Goal: Information Seeking & Learning: Check status

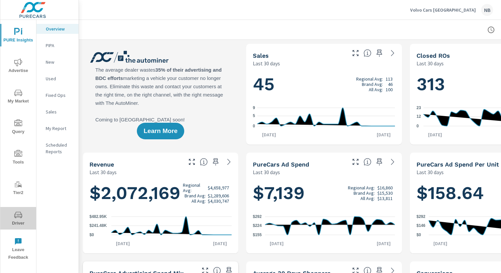
click at [15, 222] on span "Driver" at bounding box center [18, 219] width 32 height 16
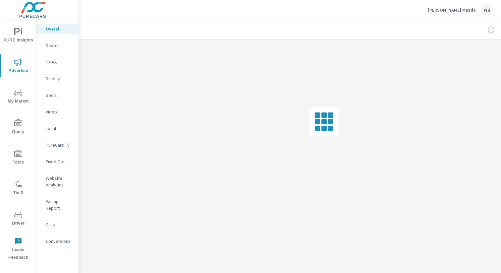
click at [52, 97] on p "Social" at bounding box center [60, 95] width 28 height 7
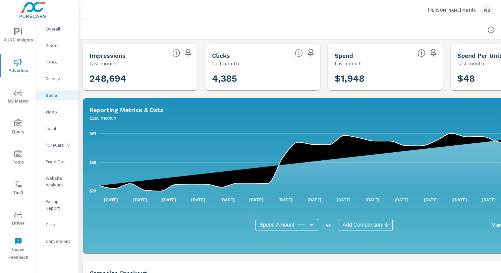
scroll to position [0, 68]
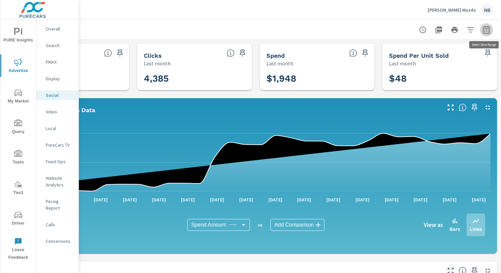
click at [488, 30] on icon "button" at bounding box center [487, 30] width 8 height 8
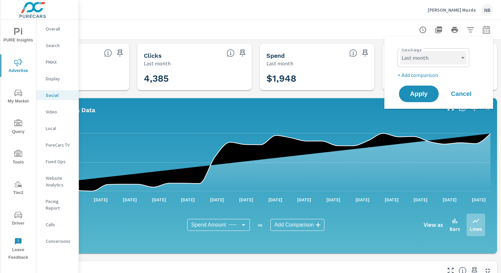
click at [428, 56] on select "Custom Yesterday Last week Last 7 days Last 14 days Last 30 days Last 45 days L…" at bounding box center [434, 57] width 66 height 13
click at [401, 51] on select "Custom [DATE] Last week Last 7 days Last 14 days Last 30 days Last 45 days Last…" at bounding box center [434, 57] width 66 height 13
select select "[DATE]"
click at [423, 89] on button "Apply" at bounding box center [419, 93] width 41 height 17
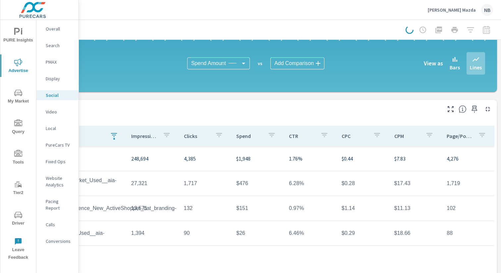
scroll to position [202, 68]
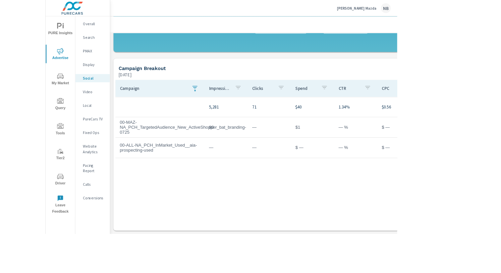
scroll to position [161, 0]
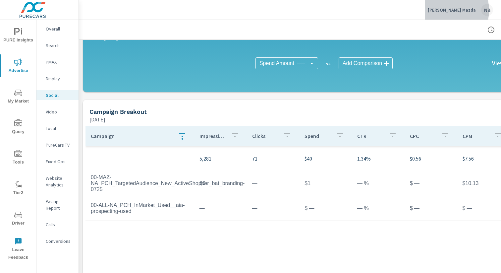
click at [448, 10] on p "Neil Huffman Mazda" at bounding box center [452, 10] width 48 height 6
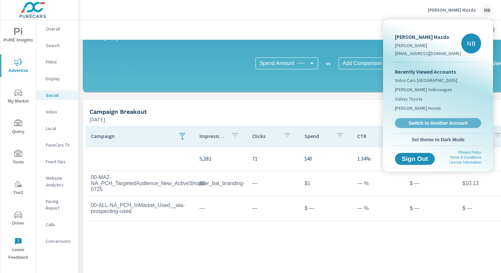
click at [446, 124] on span "Switch to Another Account" at bounding box center [438, 123] width 79 height 6
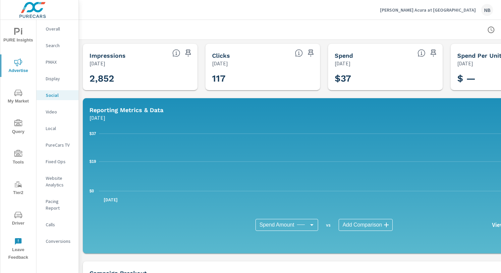
click at [49, 75] on div "Display" at bounding box center [57, 79] width 42 height 10
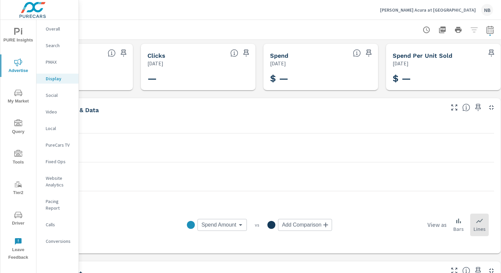
scroll to position [0, 68]
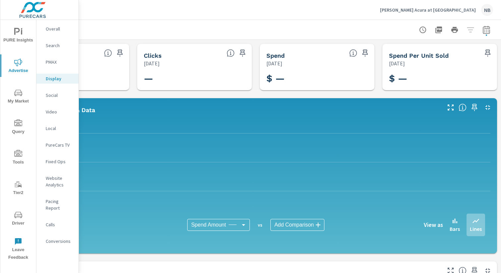
click at [487, 32] on icon "button" at bounding box center [487, 30] width 8 height 8
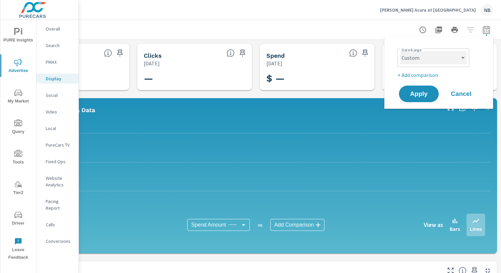
click at [424, 61] on select "Custom [DATE] Last week Last 7 days Last 14 days Last 30 days Last 45 days Last…" at bounding box center [434, 57] width 66 height 13
click at [401, 51] on select "Custom [DATE] Last week Last 7 days Last 14 days Last 30 days Last 45 days Last…" at bounding box center [434, 57] width 66 height 13
select select "Last month"
click at [430, 93] on span "Apply" at bounding box center [419, 94] width 27 height 6
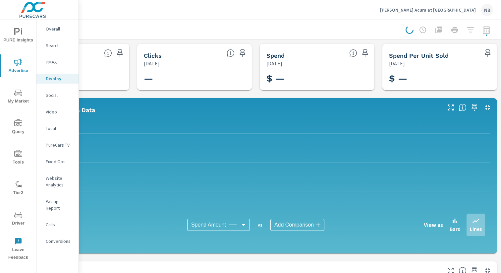
scroll to position [0, 66]
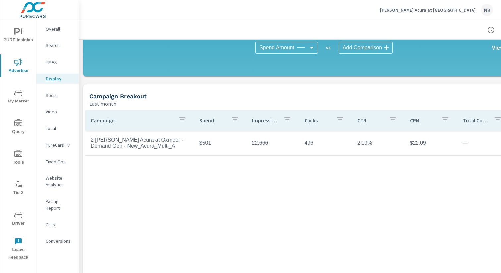
scroll to position [202, 0]
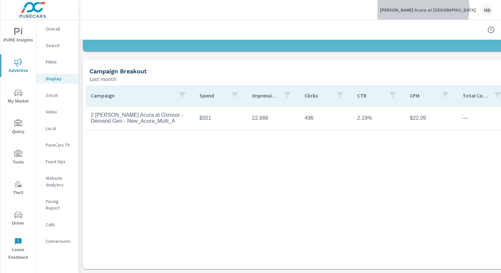
click at [458, 8] on p "Neil Huffman Acura at Oxmoor" at bounding box center [428, 10] width 96 height 6
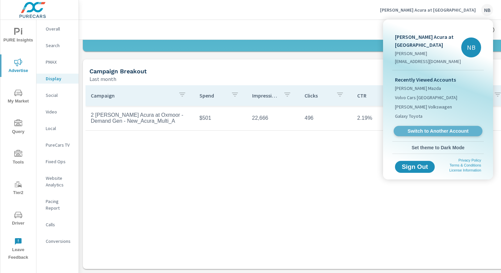
click at [424, 133] on span "Switch to Another Account" at bounding box center [438, 131] width 81 height 6
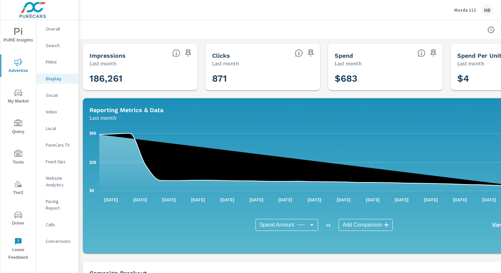
click at [17, 213] on icon "nav menu" at bounding box center [18, 215] width 8 height 8
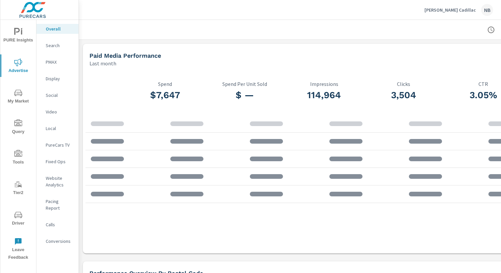
click at [50, 45] on p "Search" at bounding box center [60, 45] width 28 height 7
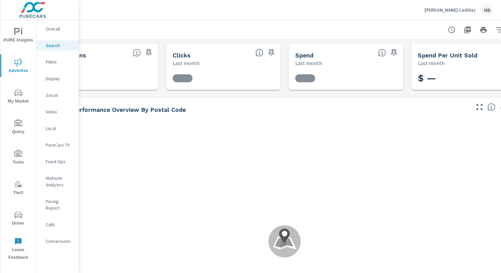
scroll to position [0, 68]
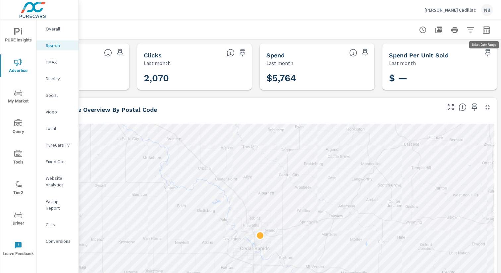
click at [487, 30] on icon "button" at bounding box center [487, 30] width 8 height 8
select select "Last month"
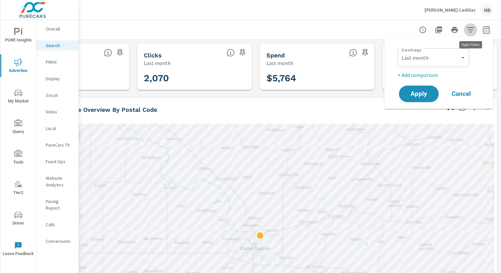
click at [472, 32] on icon "button" at bounding box center [471, 30] width 8 height 8
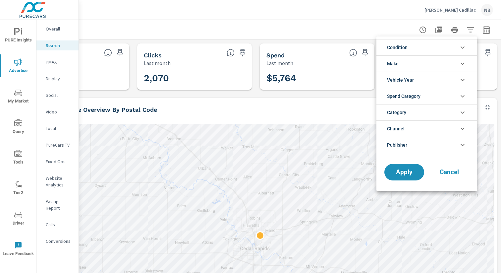
click at [427, 147] on li "Publisher" at bounding box center [427, 145] width 101 height 17
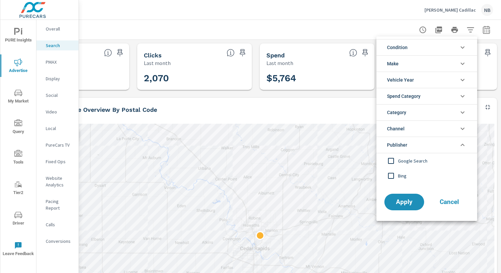
click at [406, 176] on span "Bing" at bounding box center [434, 176] width 73 height 8
click at [400, 201] on span "Apply" at bounding box center [404, 202] width 27 height 6
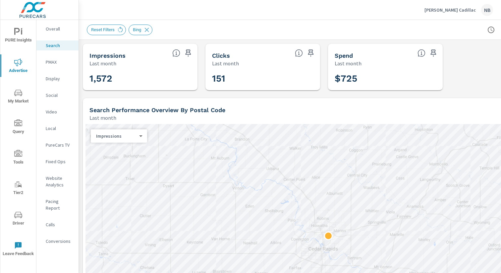
scroll to position [0, 68]
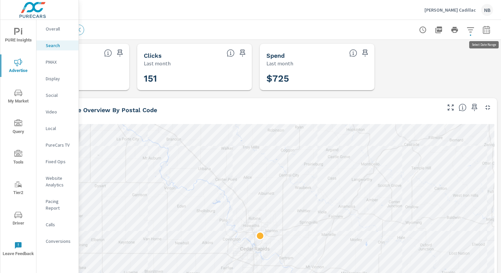
click at [487, 31] on icon "button" at bounding box center [487, 30] width 8 height 8
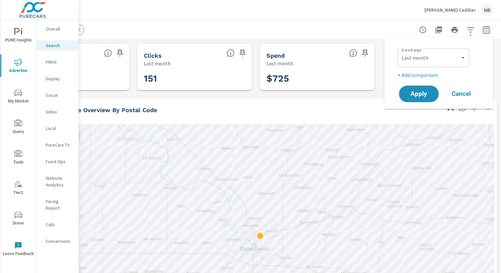
click at [431, 65] on div "Custom [DATE] Last week Last 7 days Last 14 days Last 30 days Last 45 days Last…" at bounding box center [434, 57] width 72 height 19
click at [438, 60] on select "Custom [DATE] Last week Last 7 days Last 14 days Last 30 days Last 45 days Last…" at bounding box center [434, 57] width 66 height 13
click at [401, 51] on select "Custom [DATE] Last week Last 7 days Last 14 days Last 30 days Last 45 days Last…" at bounding box center [434, 57] width 66 height 13
select select "Month to date"
click at [428, 91] on span "Apply" at bounding box center [419, 94] width 27 height 6
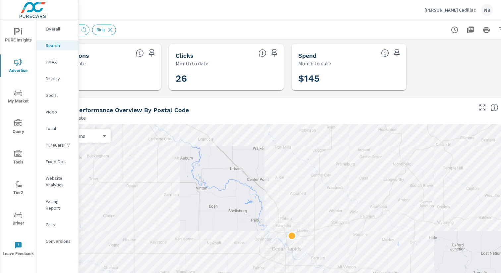
scroll to position [0, 68]
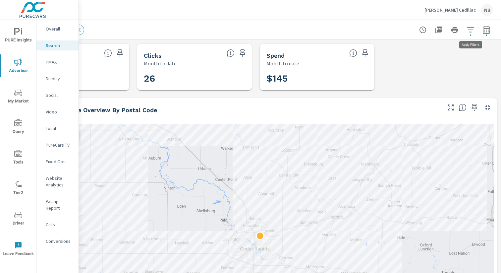
click at [472, 31] on icon "button" at bounding box center [471, 30] width 8 height 8
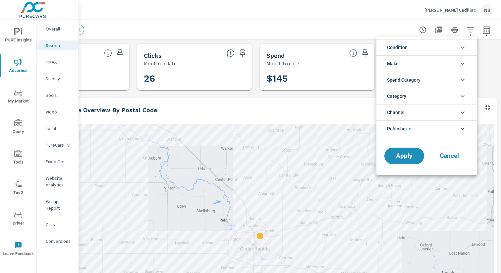
scroll to position [15, 0]
click at [424, 131] on li "Publisher" at bounding box center [427, 128] width 101 height 17
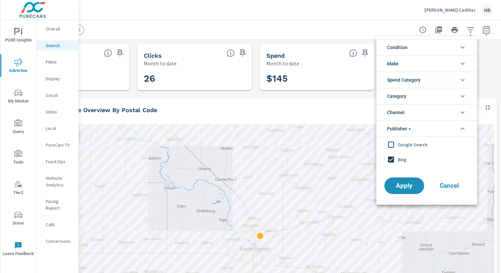
scroll to position [0, 0]
drag, startPoint x: 344, startPoint y: 28, endPoint x: 356, endPoint y: 31, distance: 13.3
click at [347, 28] on div at bounding box center [250, 136] width 501 height 273
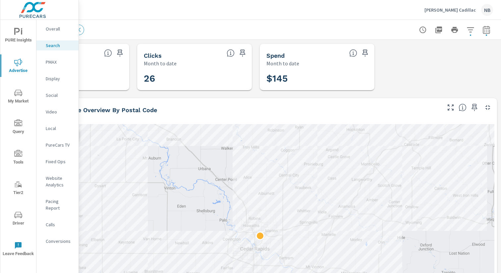
click at [488, 31] on icon "button" at bounding box center [487, 30] width 8 height 8
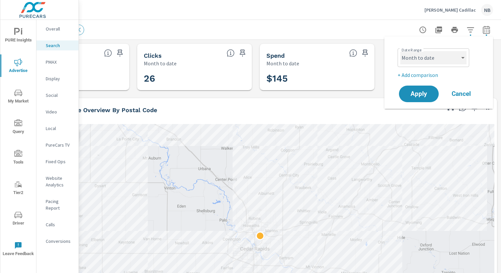
click at [434, 61] on select "Custom [DATE] Last week Last 7 days Last 14 days Last 30 days Last 45 days Last…" at bounding box center [434, 57] width 66 height 13
click at [401, 51] on select "Custom [DATE] Last week Last 7 days Last 14 days Last 30 days Last 45 days Last…" at bounding box center [434, 57] width 66 height 13
select select "Last month"
click at [427, 92] on span "Apply" at bounding box center [419, 94] width 27 height 6
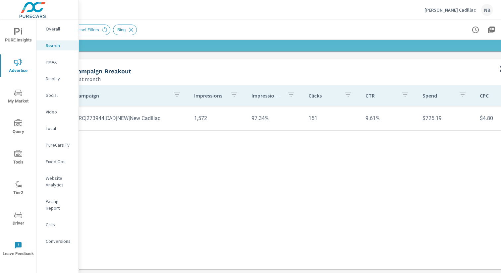
scroll to position [474, 68]
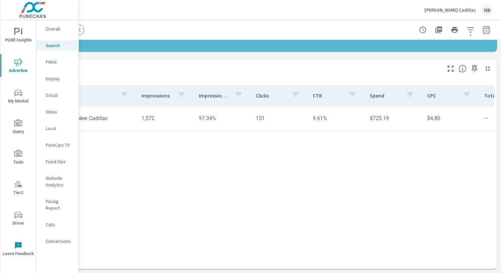
click at [484, 32] on icon "button" at bounding box center [487, 30] width 8 height 8
select select "Last month"
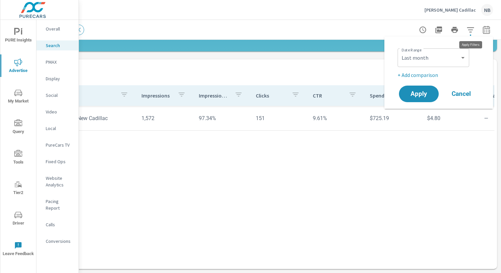
click at [472, 29] on icon "button" at bounding box center [471, 30] width 8 height 8
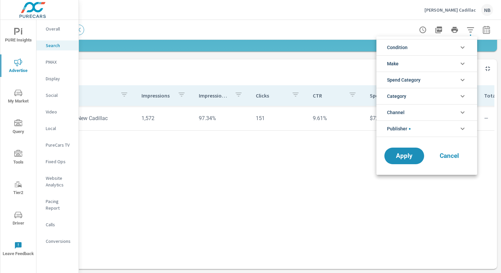
scroll to position [15, 0]
click at [53, 28] on div at bounding box center [250, 136] width 501 height 273
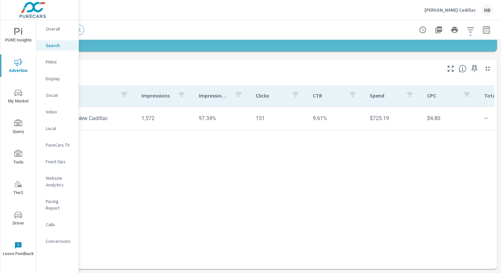
click at [53, 28] on div "Condition No Condition Make No Make Spend Category Custom Category General Chan…" at bounding box center [250, 136] width 501 height 273
click at [53, 29] on p "Overall" at bounding box center [60, 29] width 28 height 7
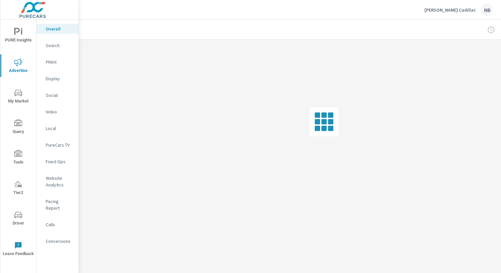
scroll to position [0, 2]
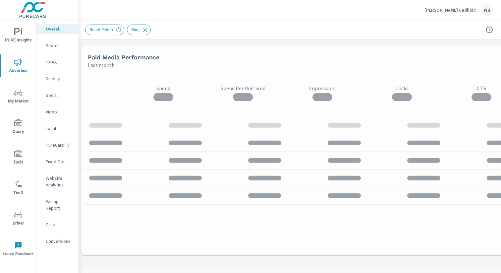
scroll to position [0, 0]
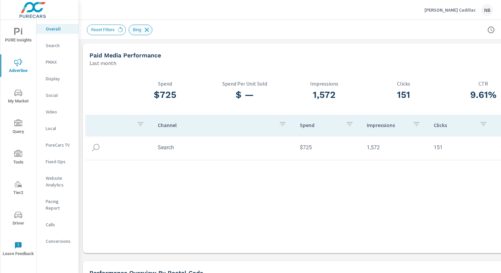
click at [150, 29] on icon at bounding box center [146, 29] width 7 height 7
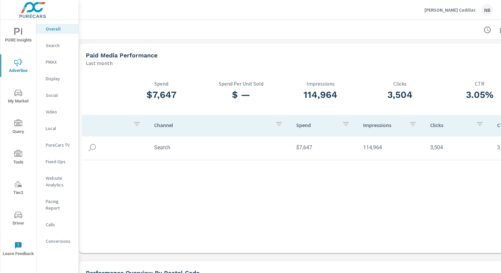
scroll to position [0, 0]
